Goal: Task Accomplishment & Management: Complete application form

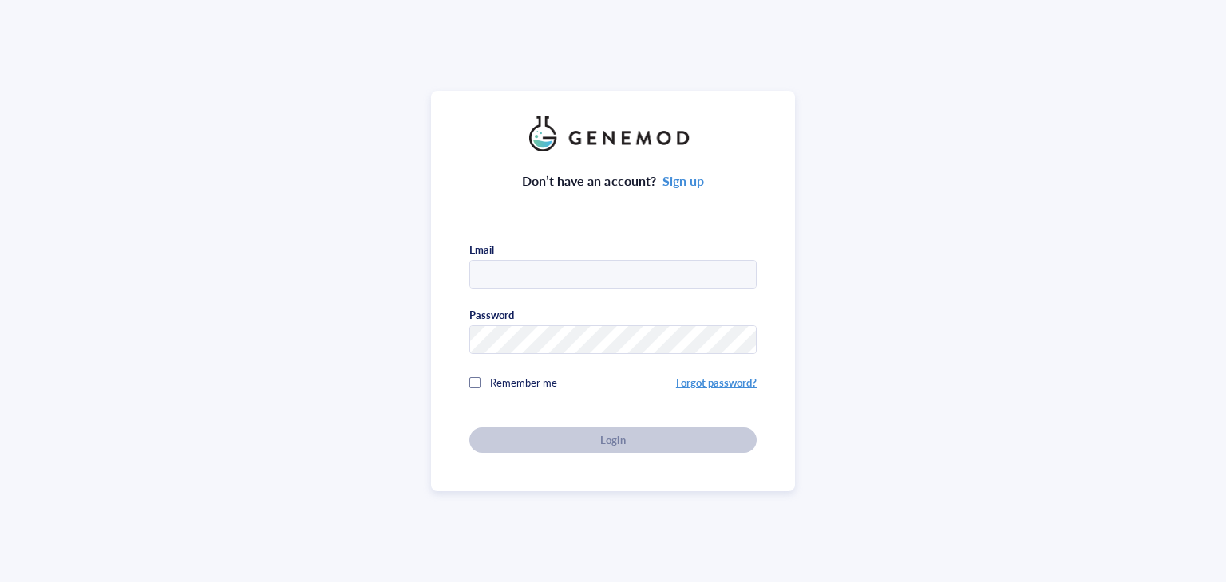
type input "[PERSON_NAME][EMAIL_ADDRESS][DOMAIN_NAME]"
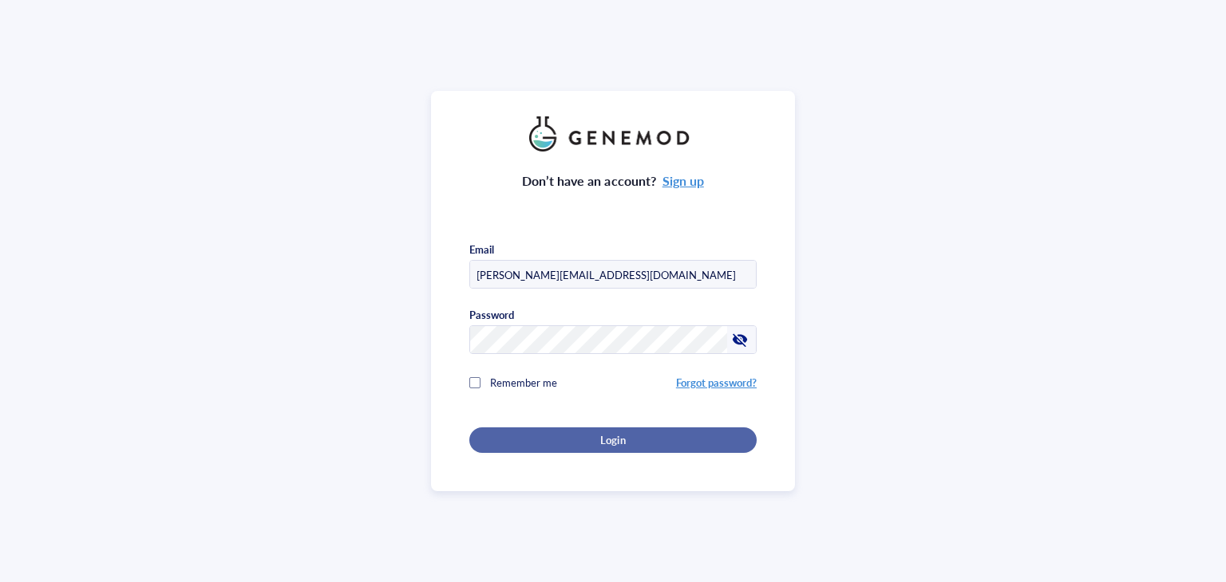
click at [511, 436] on div "Login" at bounding box center [613, 440] width 236 height 14
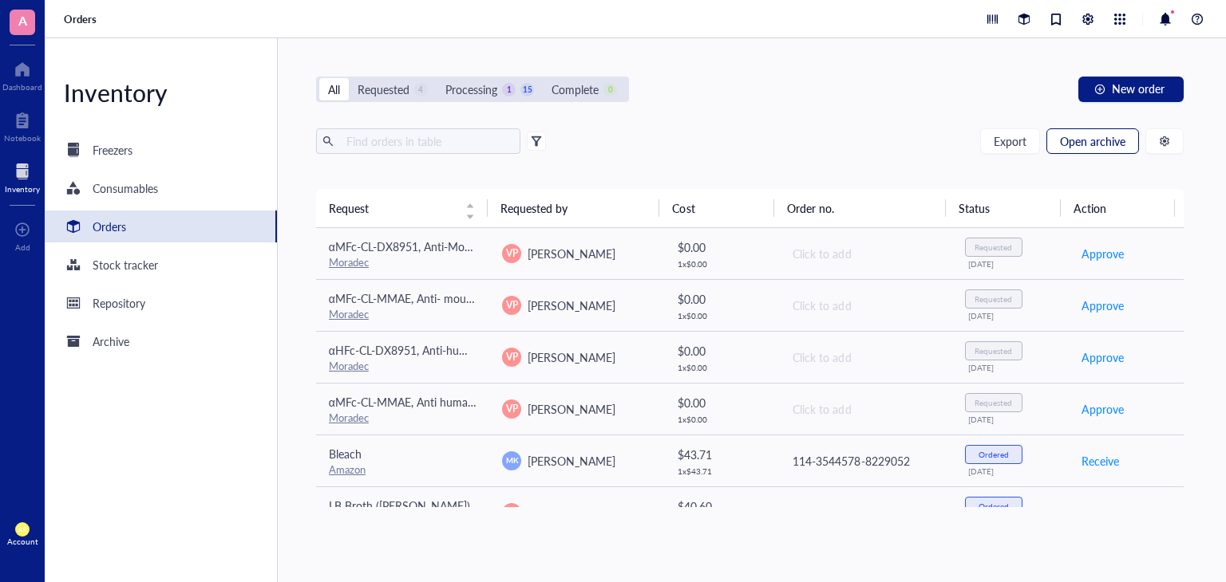
click at [1101, 151] on button "Open archive" at bounding box center [1092, 141] width 93 height 26
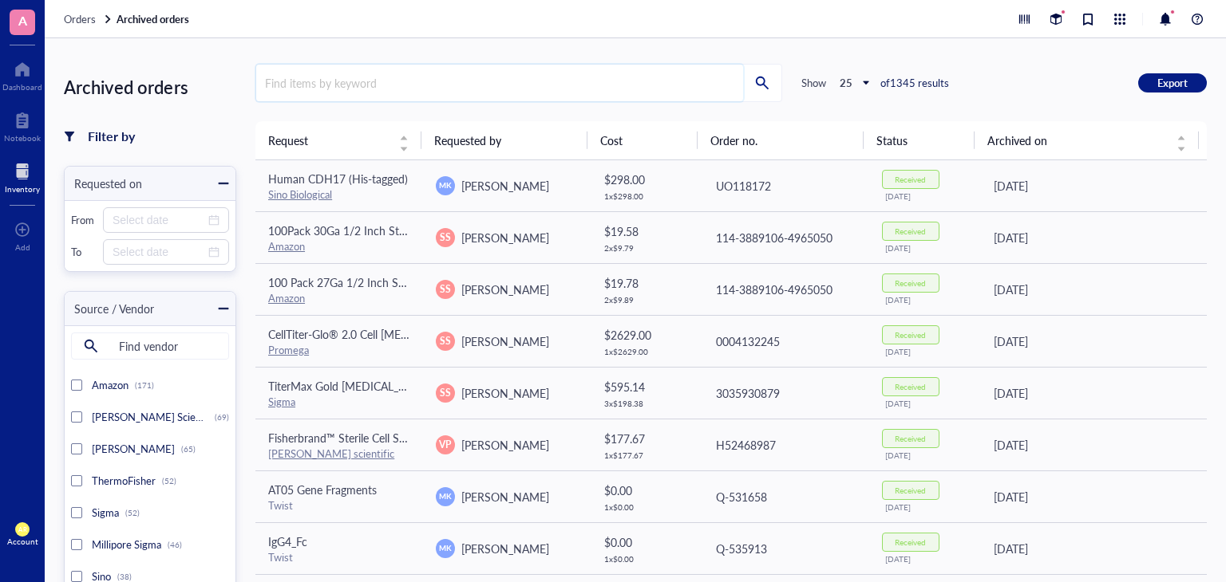
click at [433, 89] on input "search" at bounding box center [499, 83] width 487 height 37
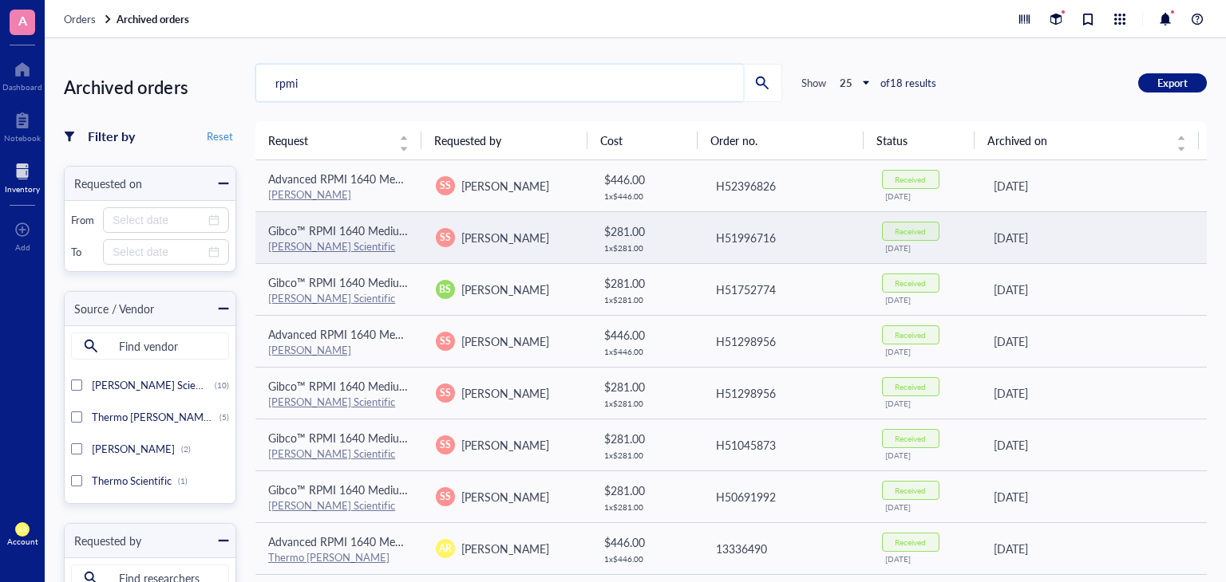
type input "rpmi"
click at [514, 243] on span "Sai Suraparaju" at bounding box center [505, 238] width 88 height 16
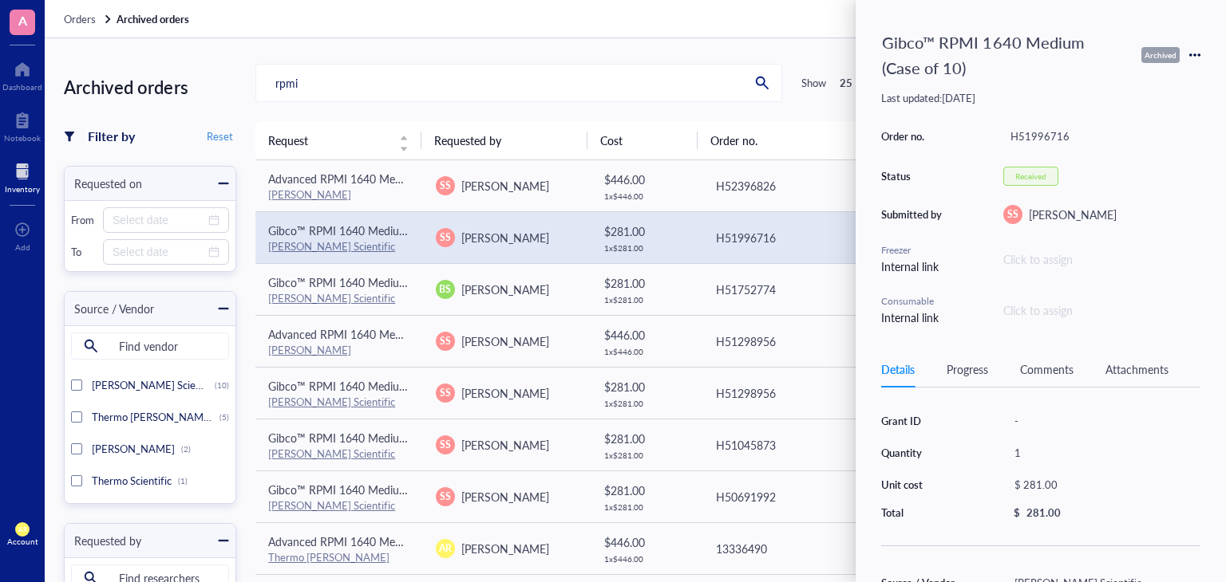
click at [1190, 50] on icon at bounding box center [1194, 54] width 11 height 11
click at [1114, 80] on span "Request again" at bounding box center [1138, 78] width 101 height 18
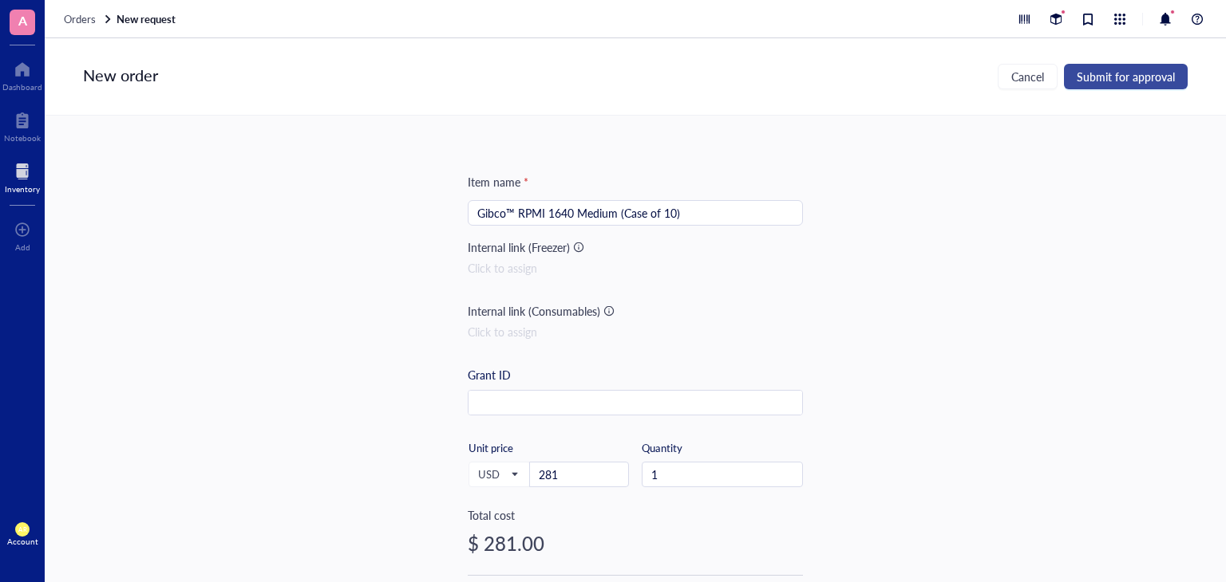
click at [1127, 82] on span "Submit for approval" at bounding box center [1125, 76] width 98 height 13
